Goal: Information Seeking & Learning: Understand process/instructions

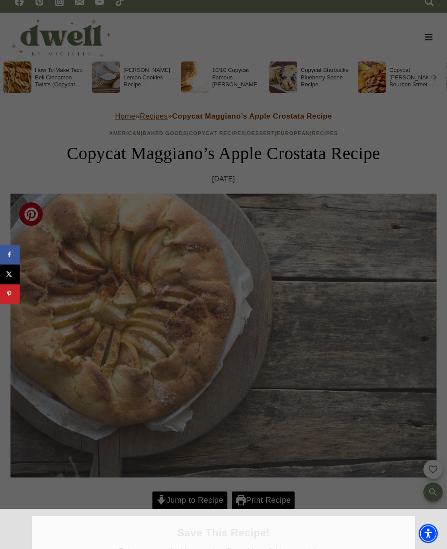
scroll to position [9, 0]
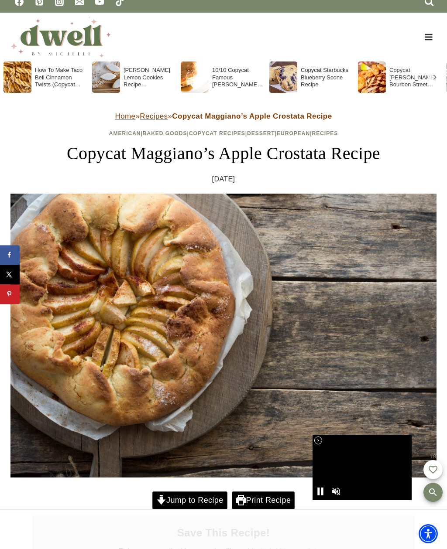
click at [202, 507] on link "Jump to Recipe" at bounding box center [189, 501] width 75 height 18
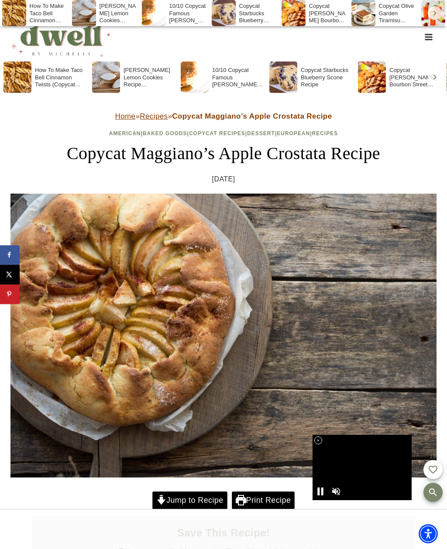
scroll to position [2718, 0]
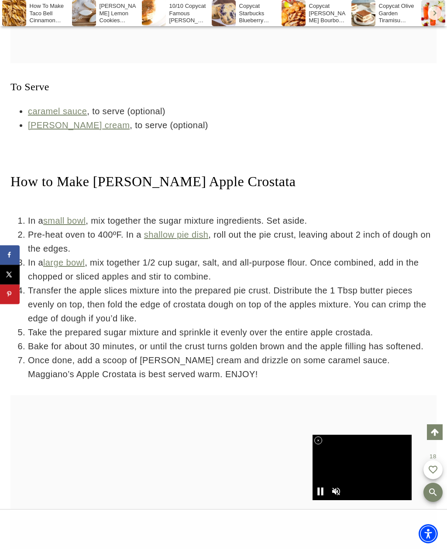
click at [199, 503] on div at bounding box center [223, 482] width 426 height 175
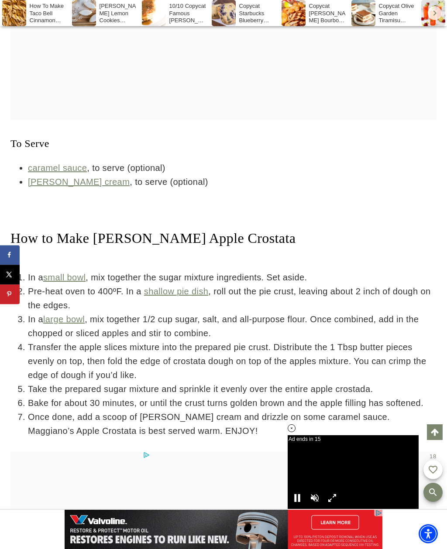
scroll to position [2662, 0]
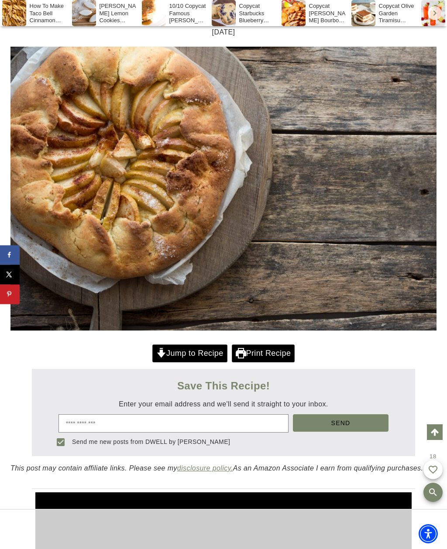
click at [197, 352] on link "Jump to Recipe" at bounding box center [189, 354] width 75 height 18
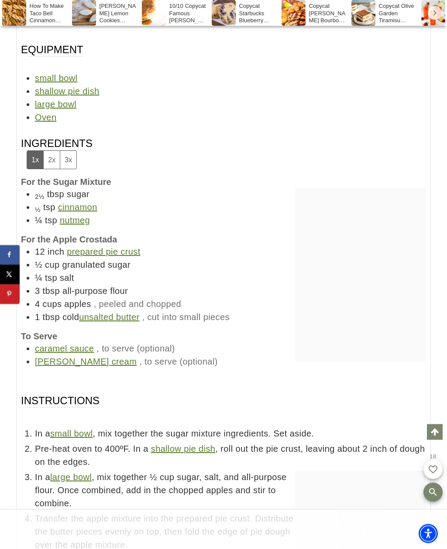
scroll to position [5469, 0]
